Goal: Task Accomplishment & Management: Manage account settings

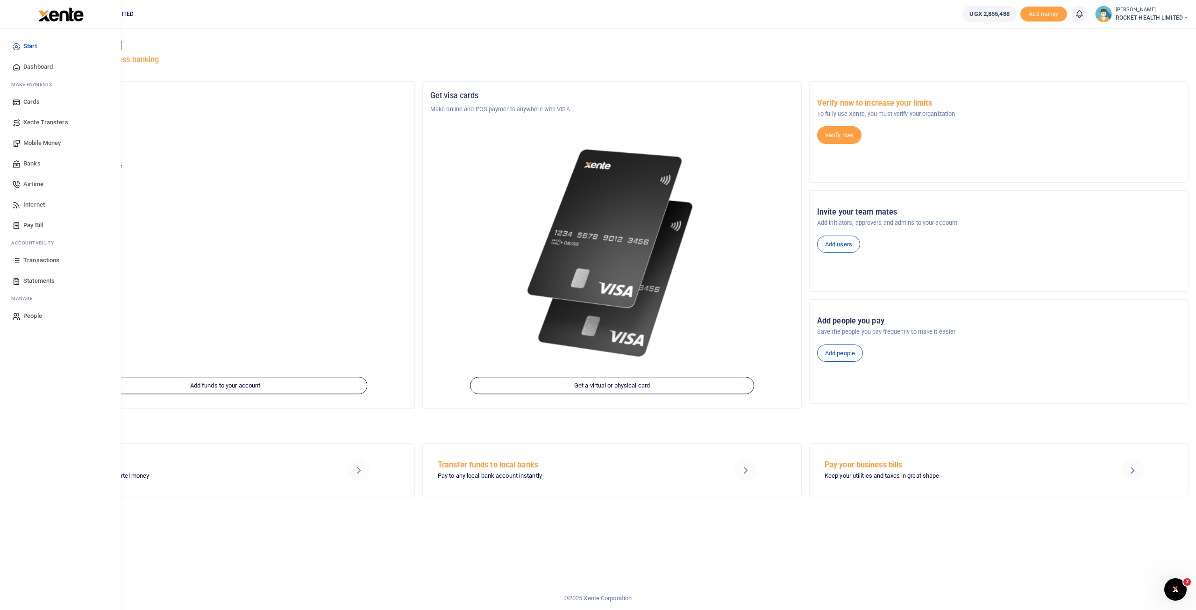
click at [41, 259] on span "Transactions" at bounding box center [41, 259] width 36 height 9
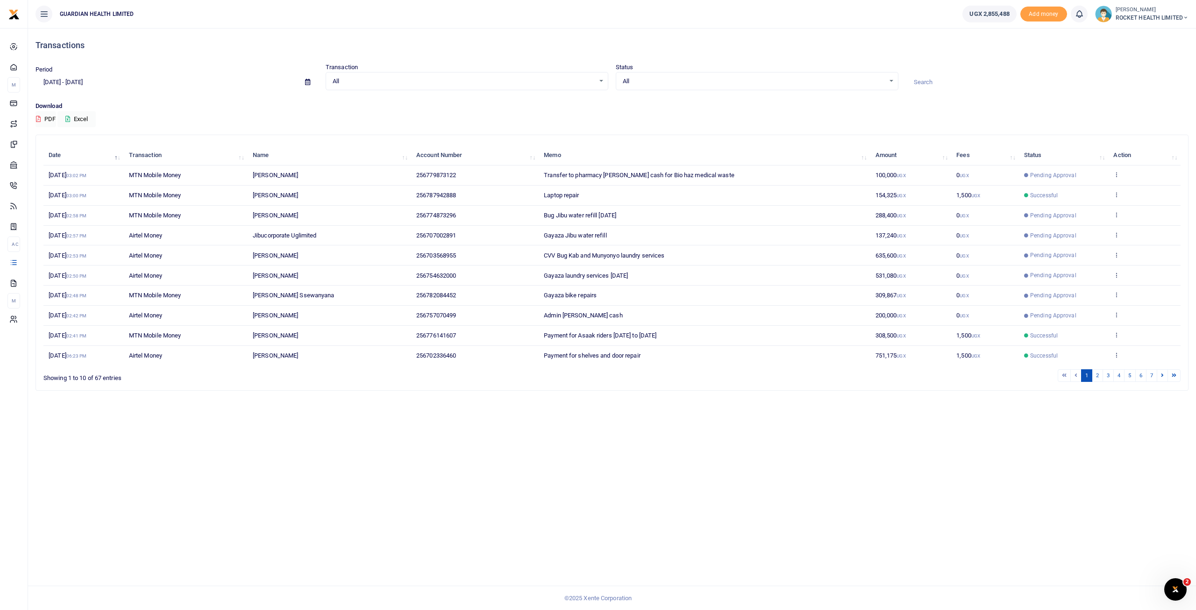
click at [308, 82] on icon at bounding box center [307, 82] width 5 height 6
click at [67, 159] on li "This Month" at bounding box center [68, 159] width 65 height 14
type input "[DATE] - [DATE]"
click at [79, 114] on button "Excel" at bounding box center [76, 119] width 38 height 16
